Goal: Contribute content

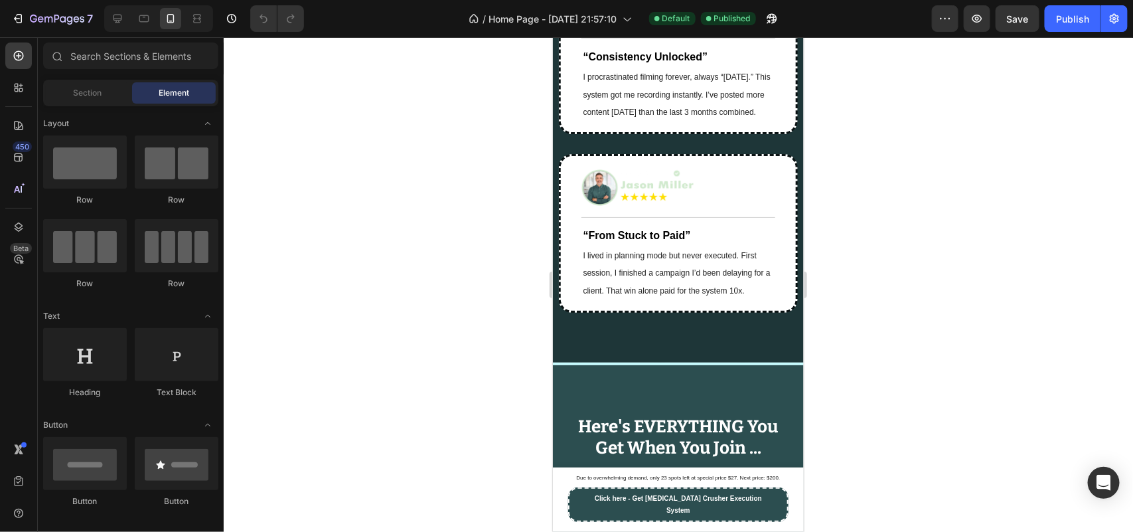
scroll to position [9543, 0]
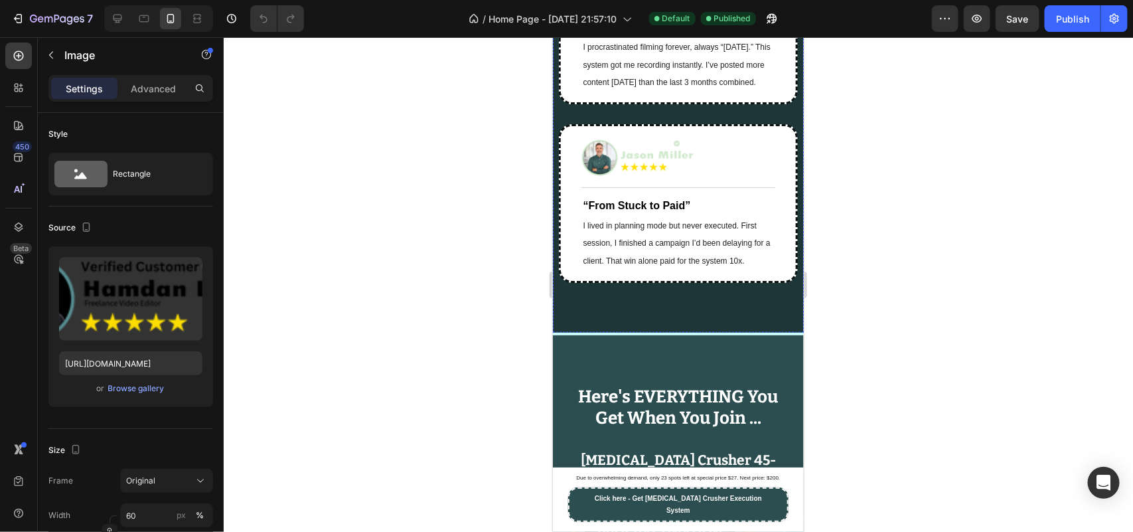
click at [485, 312] on div at bounding box center [678, 284] width 909 height 495
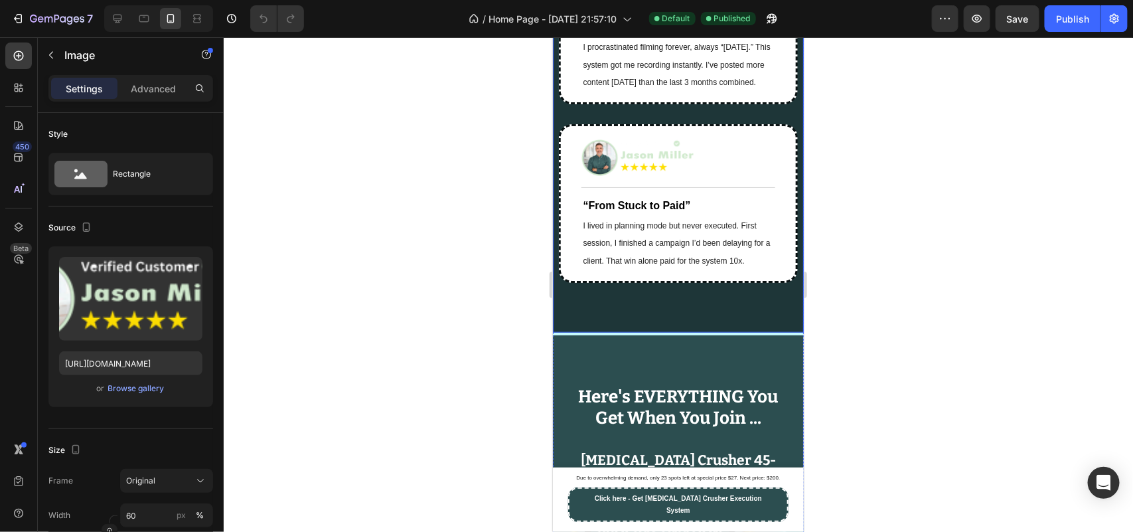
click at [486, 310] on div at bounding box center [678, 284] width 909 height 495
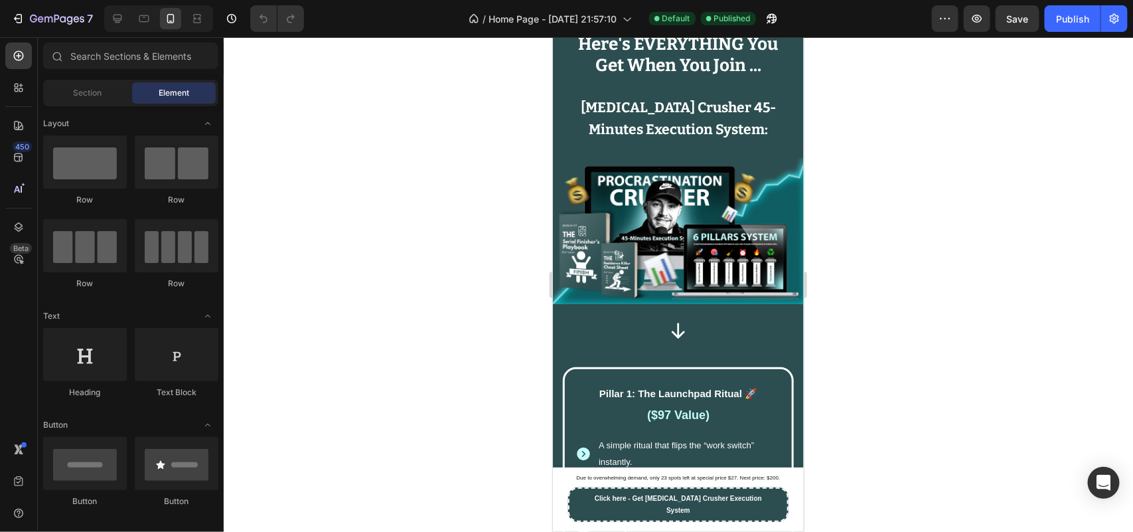
scroll to position [9629, 0]
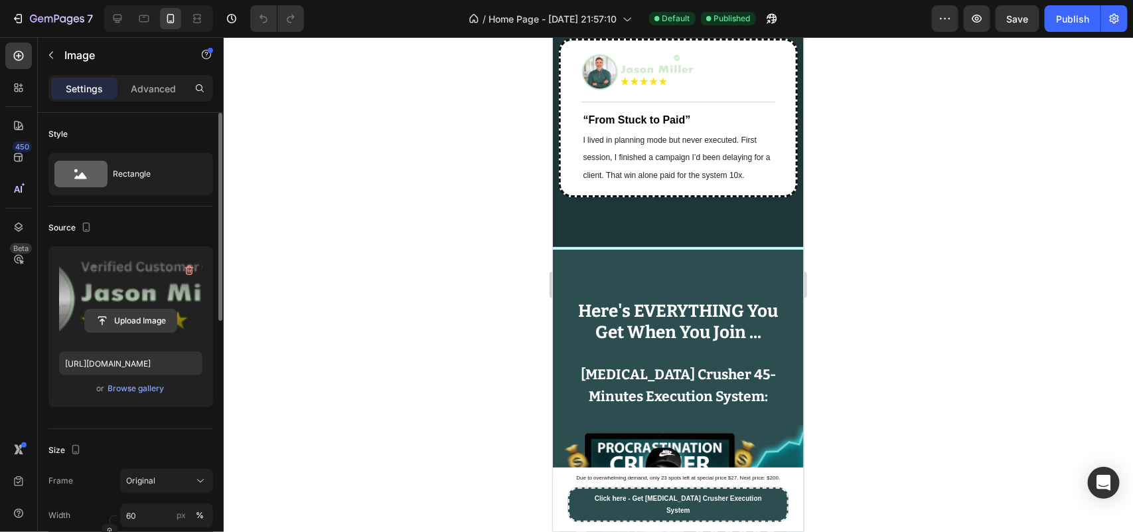
click at [146, 324] on input "file" at bounding box center [131, 320] width 92 height 23
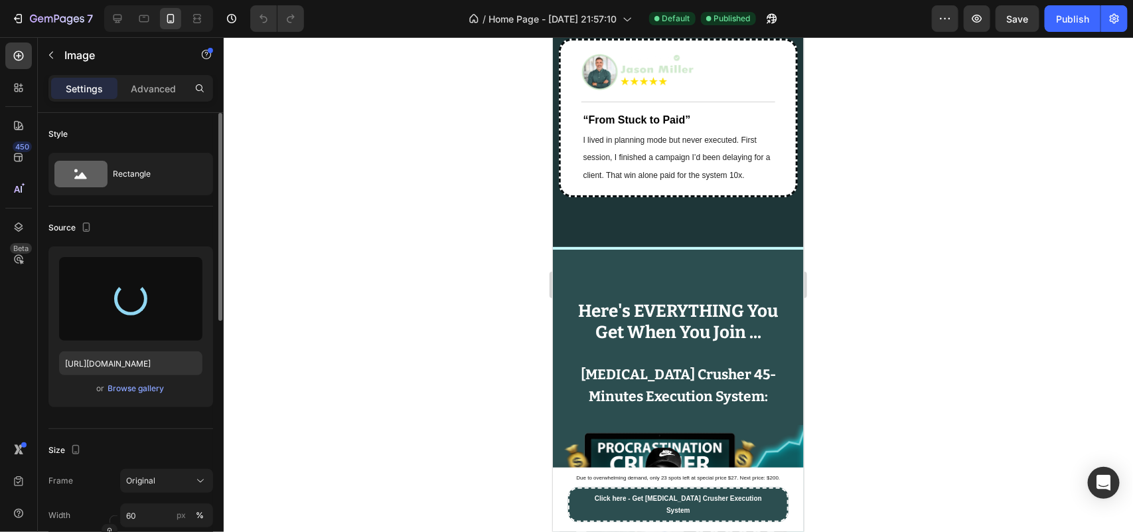
type input "[URL][DOMAIN_NAME]"
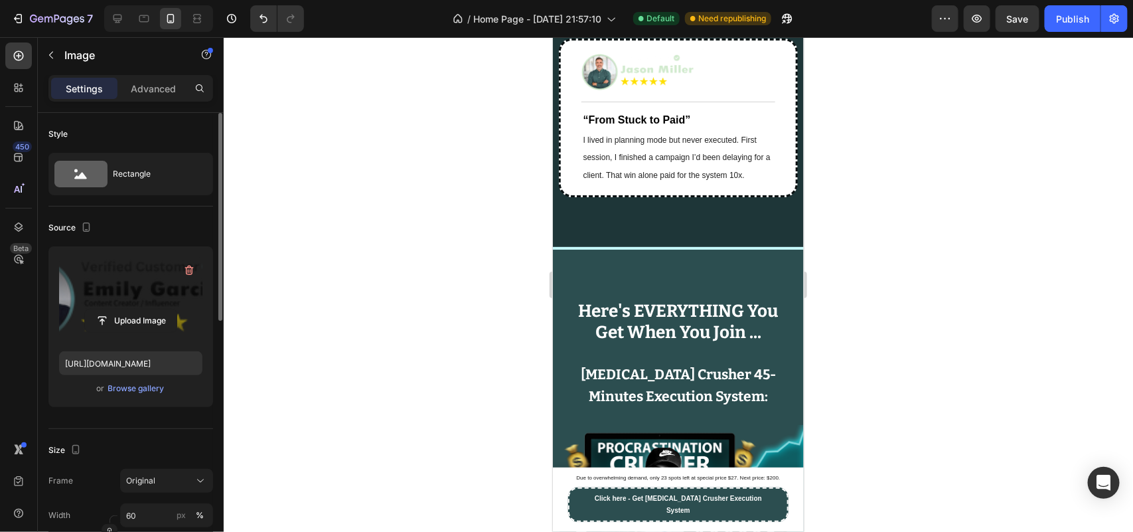
click at [459, 388] on div at bounding box center [678, 284] width 909 height 495
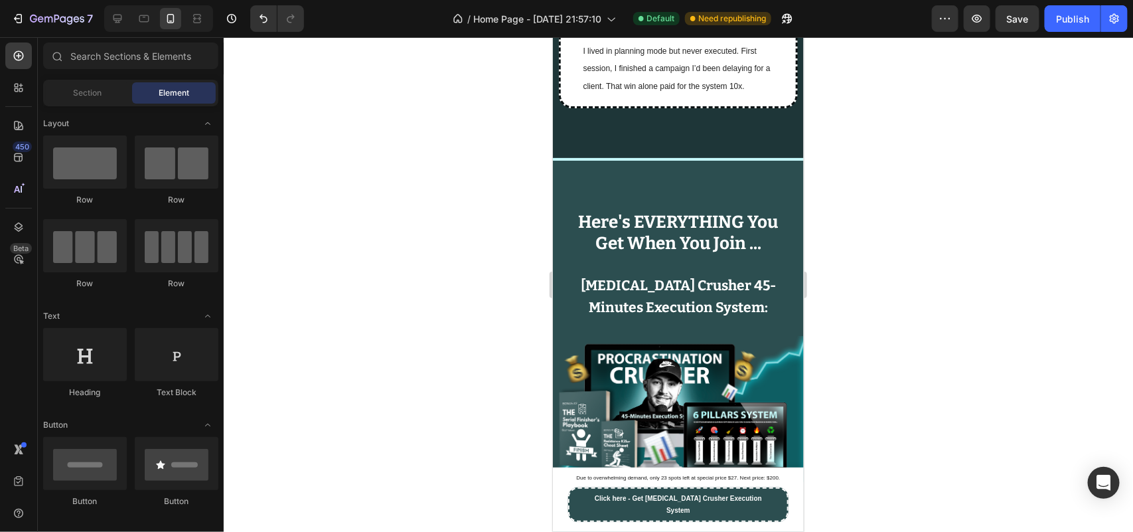
scroll to position [9807, 0]
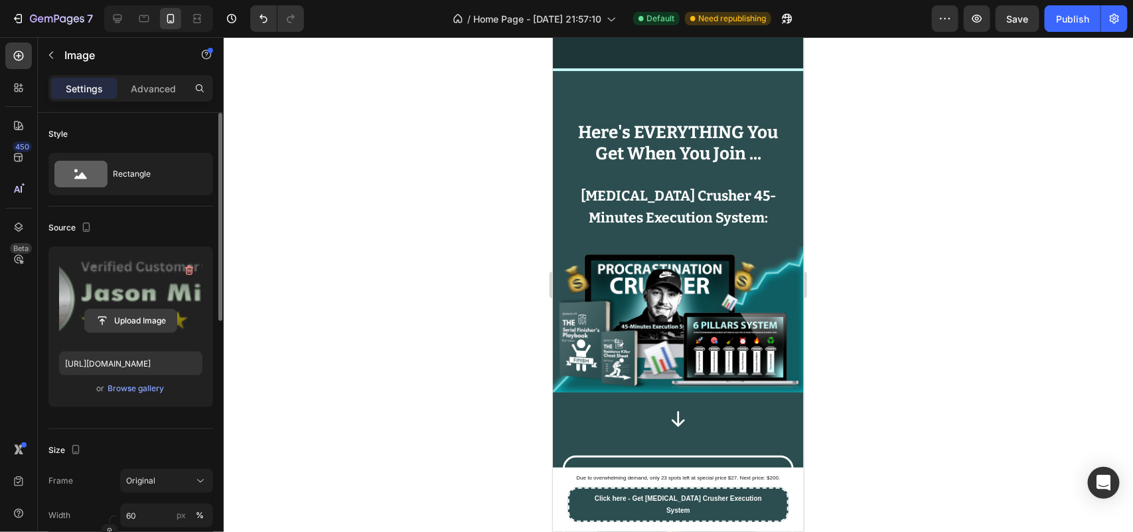
click at [168, 316] on input "file" at bounding box center [131, 320] width 92 height 23
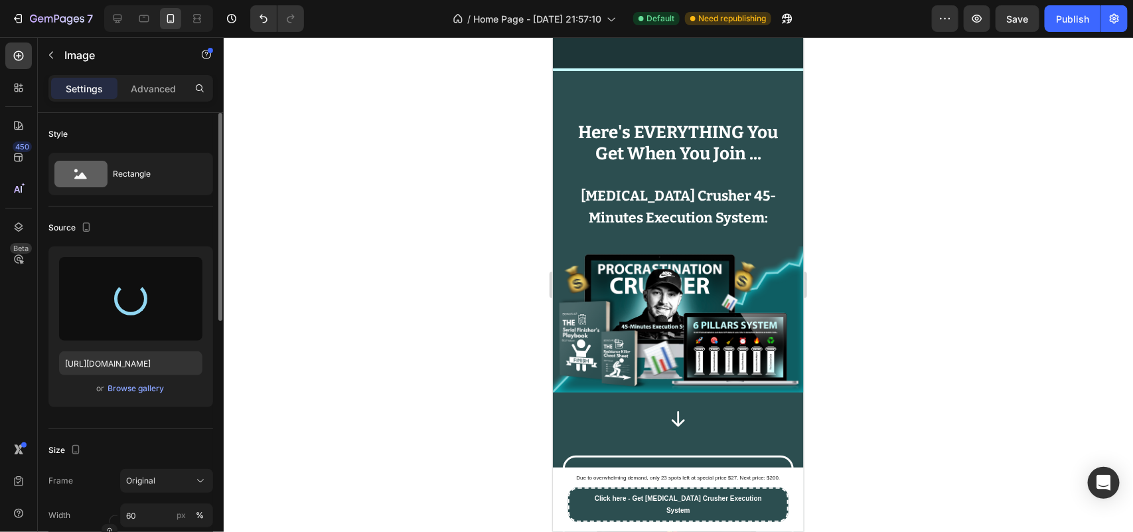
type input "[URL][DOMAIN_NAME]"
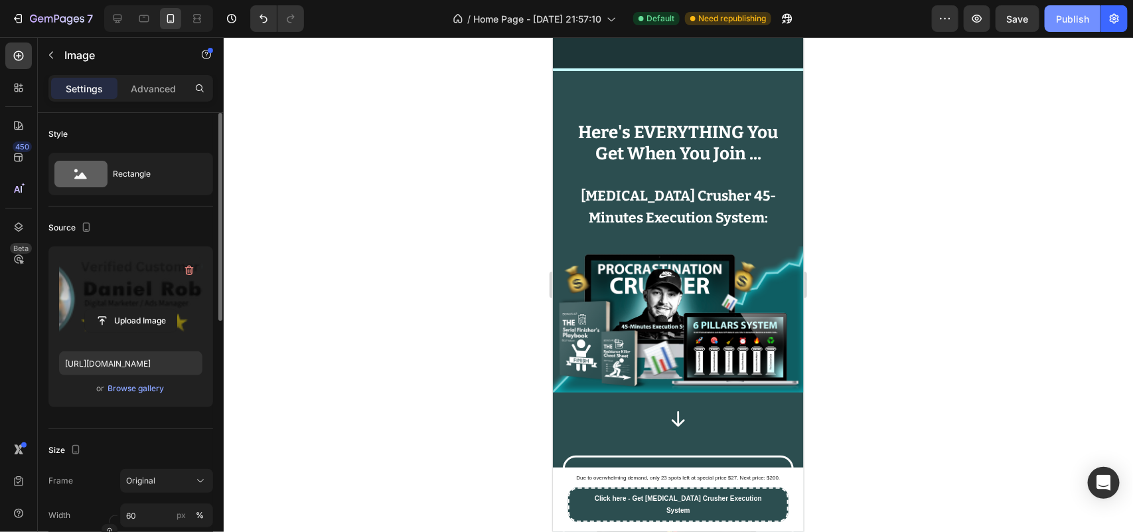
click at [1073, 12] on div "Publish" at bounding box center [1072, 19] width 33 height 14
click at [1050, 241] on div at bounding box center [678, 284] width 909 height 495
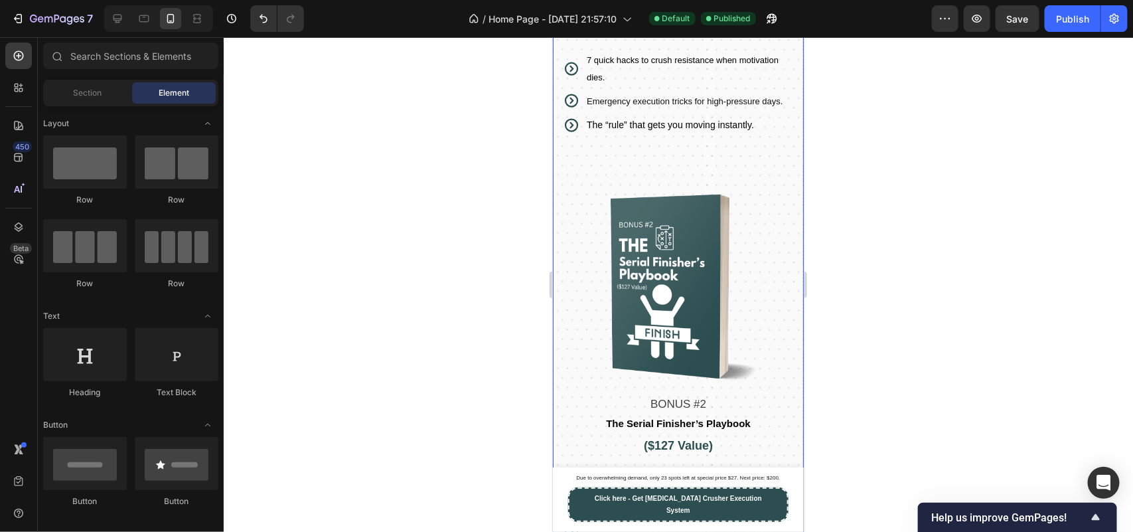
scroll to position [12463, 0]
